Goal: Task Accomplishment & Management: Use online tool/utility

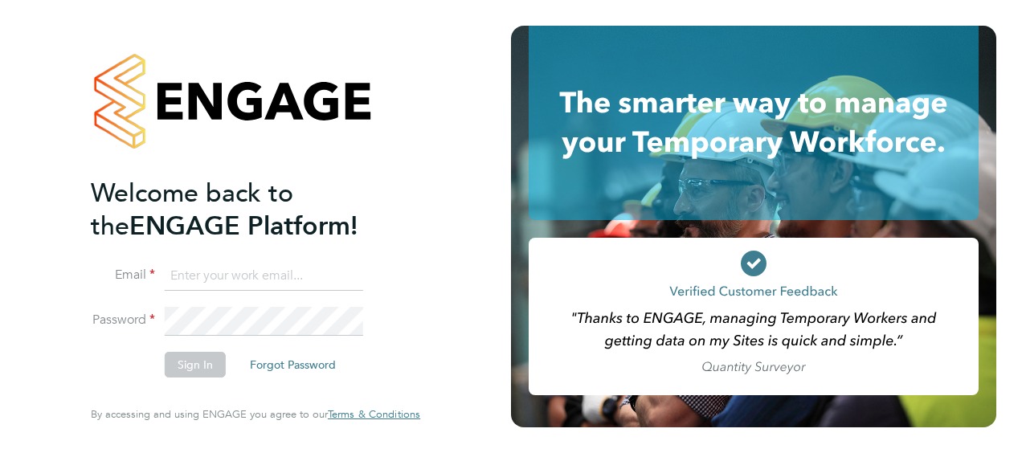
type input "[PERSON_NAME][EMAIL_ADDRESS][PERSON_NAME][DOMAIN_NAME]"
click at [188, 358] on button "Sign In" at bounding box center [195, 365] width 61 height 26
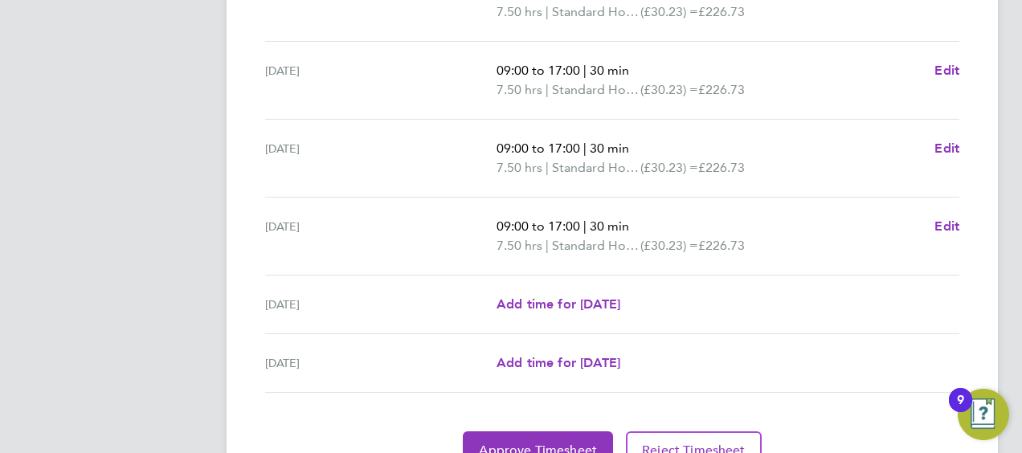
scroll to position [705, 0]
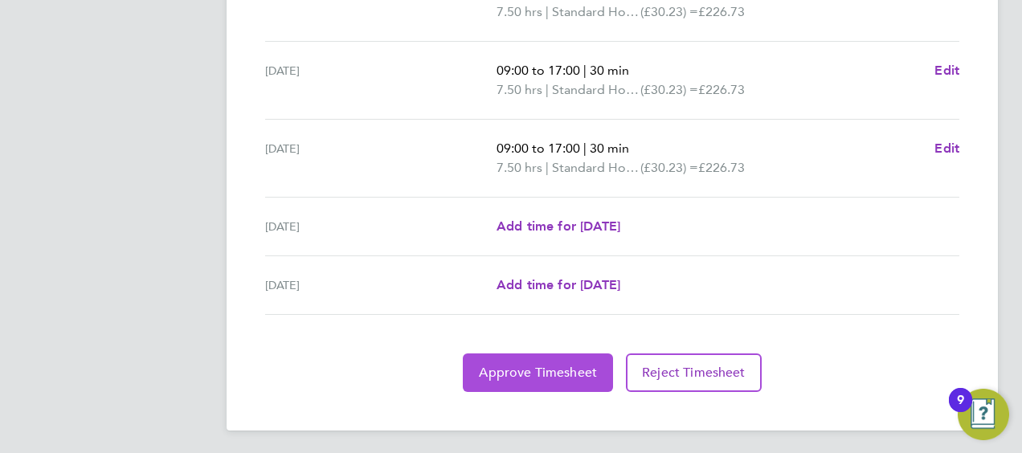
click at [550, 365] on span "Approve Timesheet" at bounding box center [538, 373] width 118 height 16
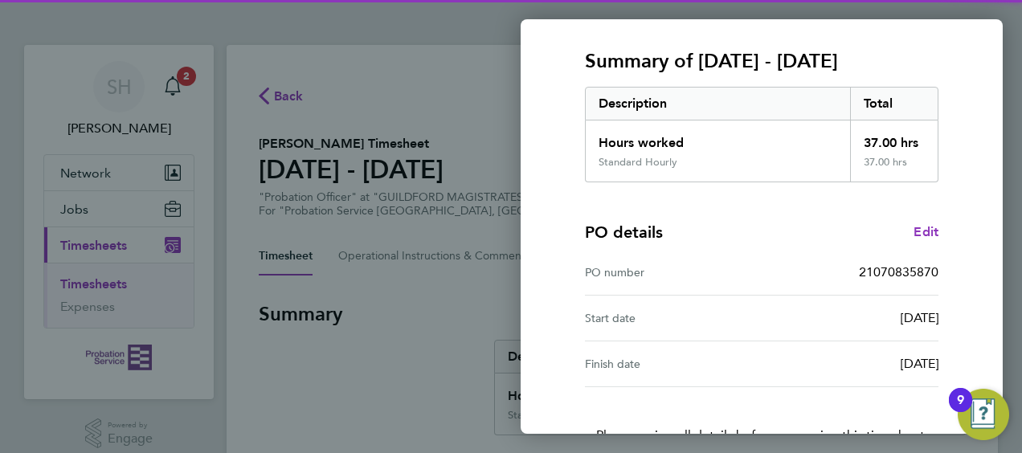
scroll to position [315, 0]
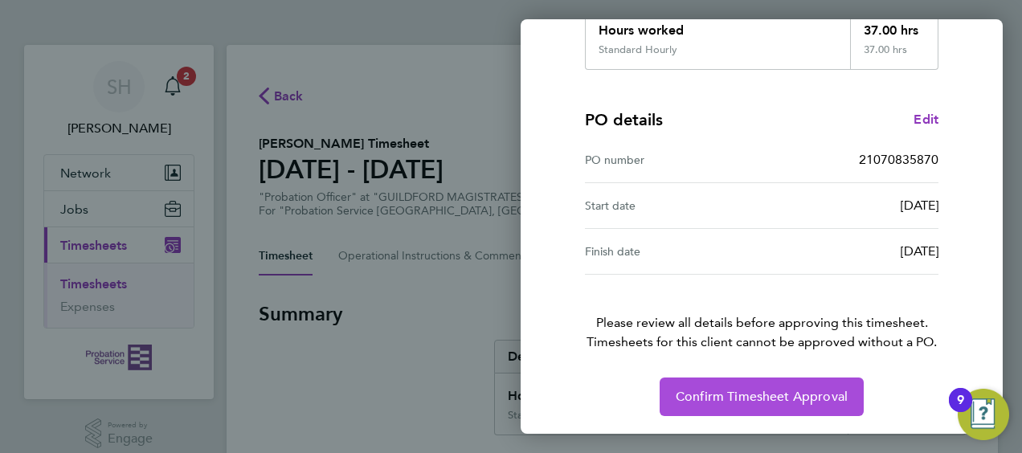
click at [780, 400] on span "Confirm Timesheet Approval" at bounding box center [762, 397] width 172 height 16
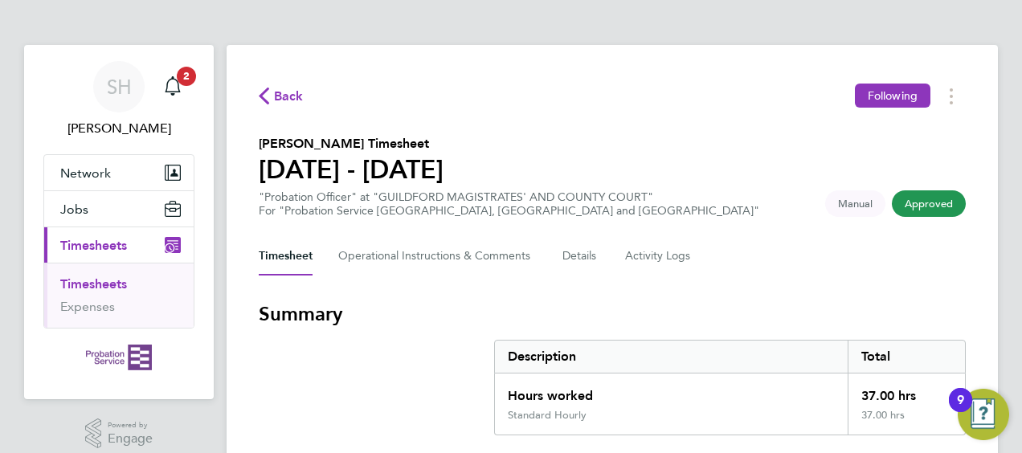
click at [93, 284] on link "Timesheets" at bounding box center [93, 283] width 67 height 15
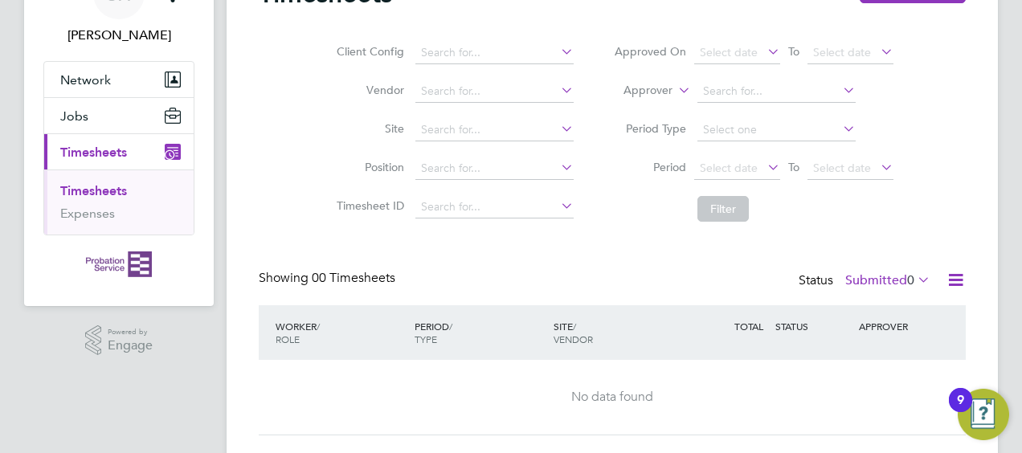
scroll to position [132, 0]
